Goal: Transaction & Acquisition: Book appointment/travel/reservation

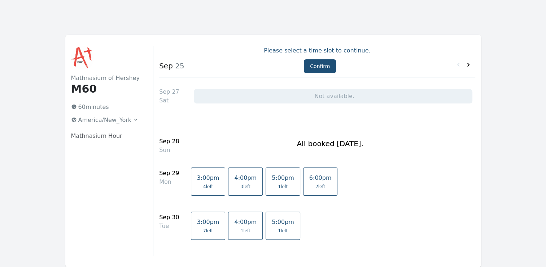
click at [467, 65] on icon at bounding box center [468, 64] width 7 height 7
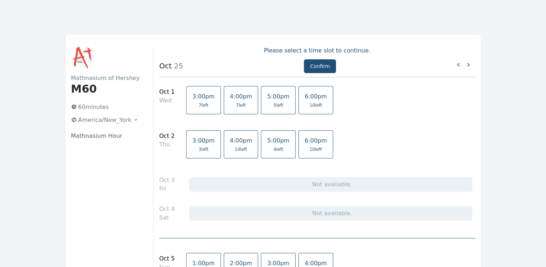
click at [235, 100] on link "4:00pm 7 left" at bounding box center [241, 100] width 35 height 28
click at [235, 147] on span "10 left" at bounding box center [241, 149] width 13 height 6
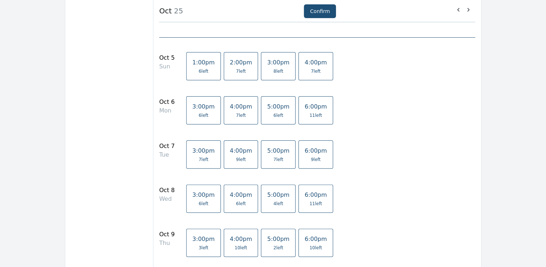
scroll to position [217, 0]
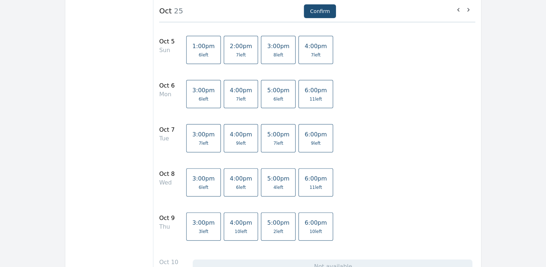
click at [234, 187] on span "6 left" at bounding box center [241, 187] width 22 height 6
click at [230, 220] on span "4:00pm" at bounding box center [241, 222] width 22 height 7
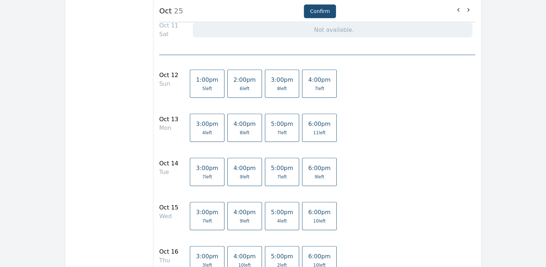
scroll to position [506, 0]
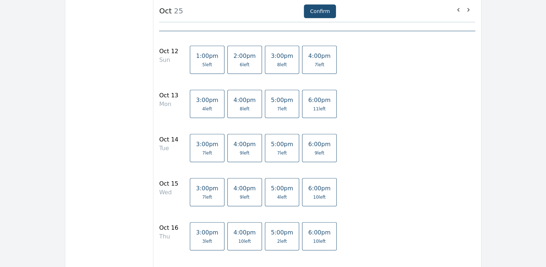
click at [228, 190] on link "4:00pm 9 left" at bounding box center [245, 192] width 35 height 28
click at [239, 235] on link "4:00pm 10 left" at bounding box center [245, 236] width 35 height 28
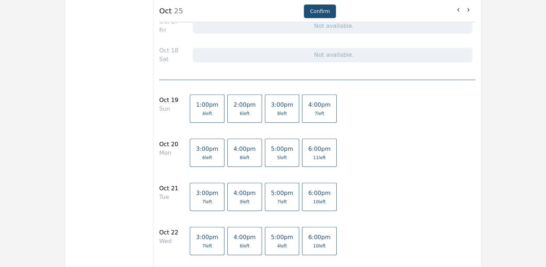
scroll to position [795, 0]
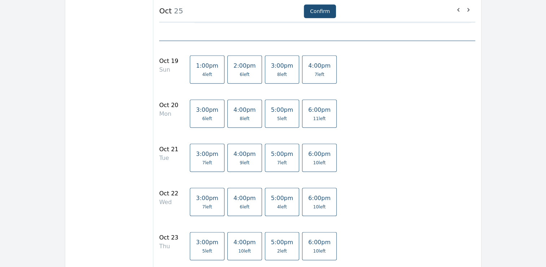
click at [238, 167] on link "4:00pm 9 left" at bounding box center [245, 157] width 35 height 28
click at [233, 167] on link "4:00pm 9 left" at bounding box center [245, 157] width 35 height 28
click at [234, 198] on span "4:00pm" at bounding box center [245, 197] width 22 height 7
click at [238, 248] on span "10 left" at bounding box center [244, 251] width 13 height 6
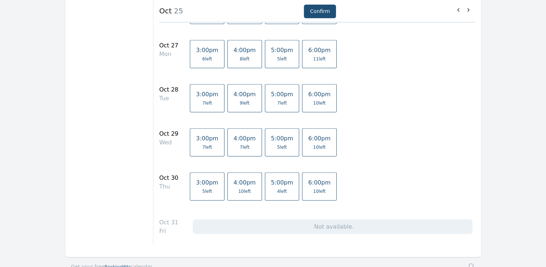
scroll to position [1156, 0]
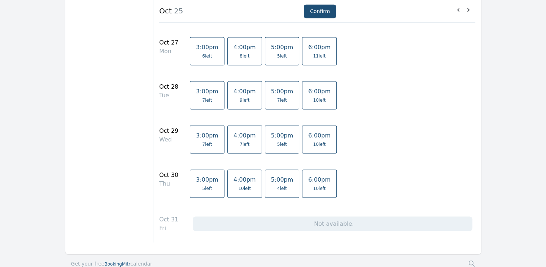
click at [240, 142] on span "7 left" at bounding box center [245, 144] width 10 height 6
click at [238, 185] on span "10 left" at bounding box center [245, 188] width 22 height 6
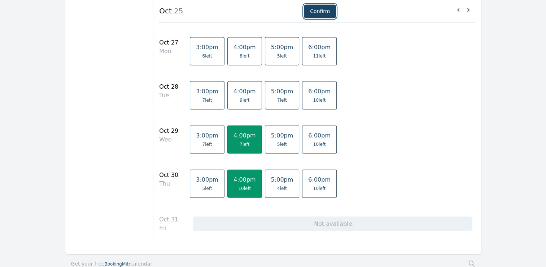
click at [320, 11] on button "Confirm" at bounding box center [320, 11] width 32 height 14
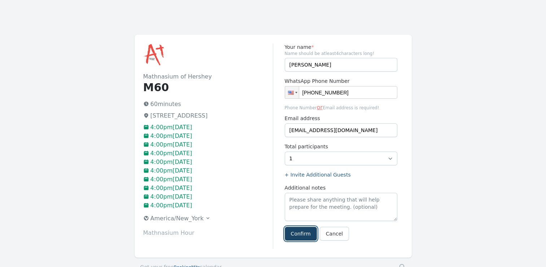
click at [291, 232] on button "Confirm" at bounding box center [301, 233] width 32 height 14
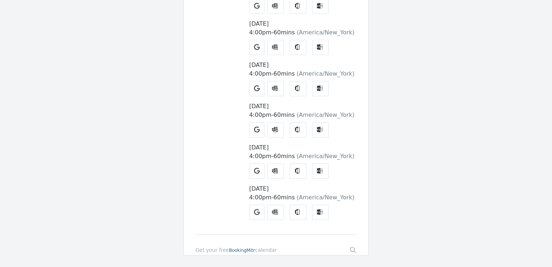
scroll to position [324, 0]
